Goal: Use online tool/utility: Use online tool/utility

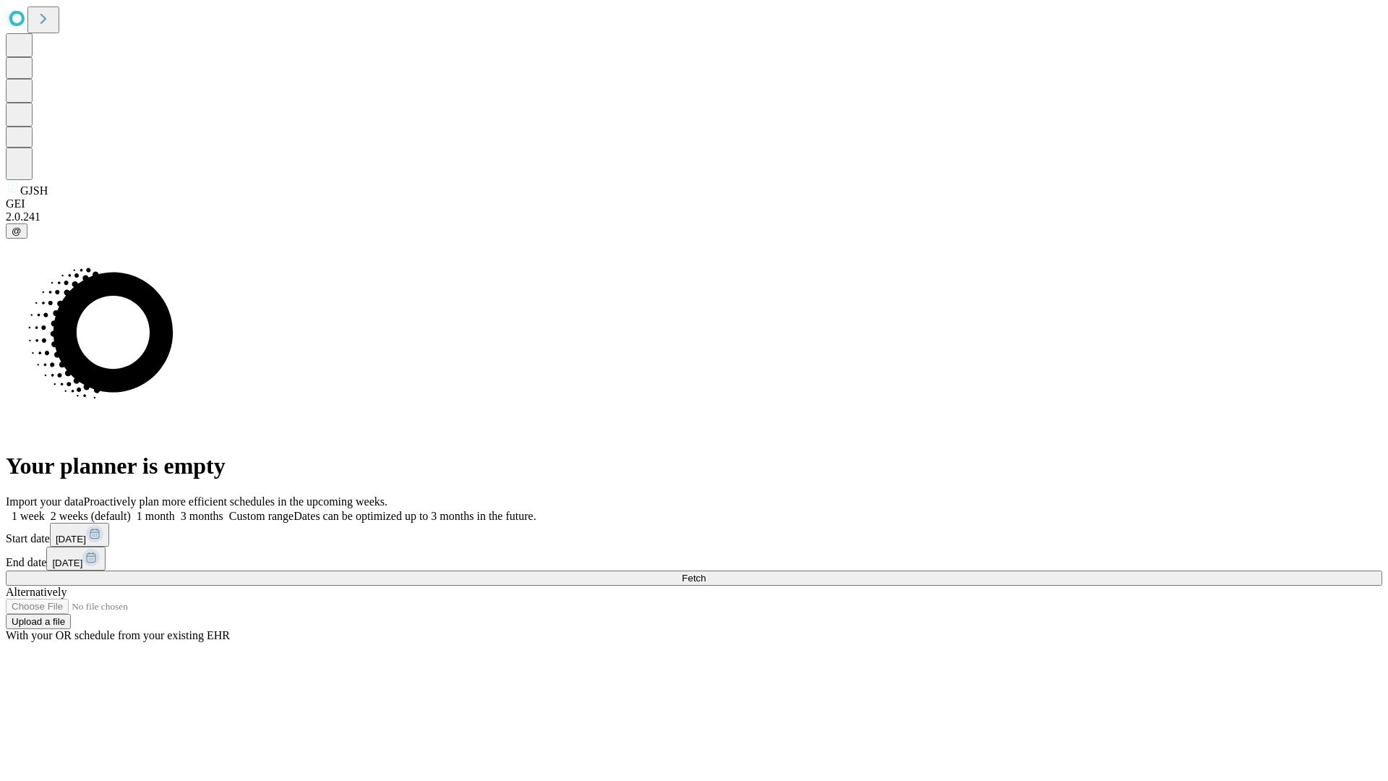
click at [705, 572] on span "Fetch" at bounding box center [694, 577] width 24 height 11
